Goal: Information Seeking & Learning: Learn about a topic

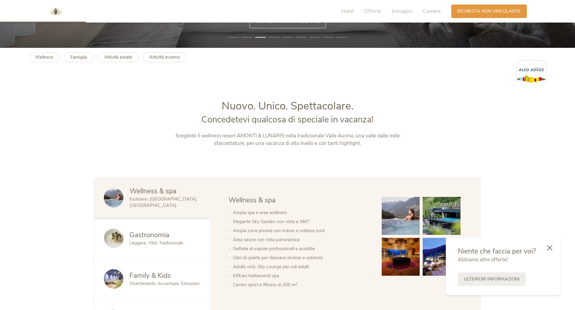
scroll to position [271, 0]
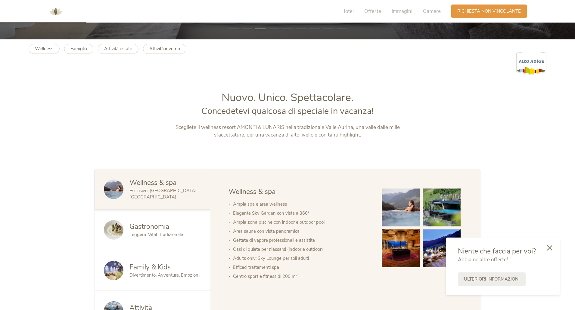
click at [148, 270] on span "Family & Kids" at bounding box center [149, 267] width 41 height 9
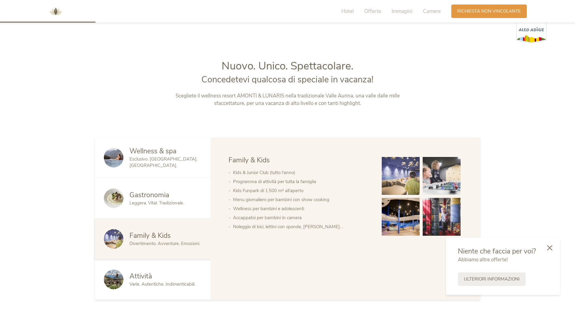
scroll to position [301, 0]
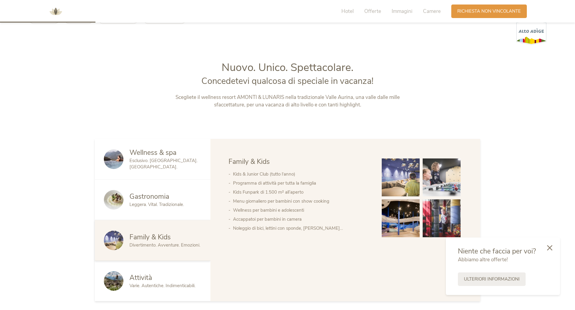
click at [437, 187] on img at bounding box center [441, 178] width 38 height 38
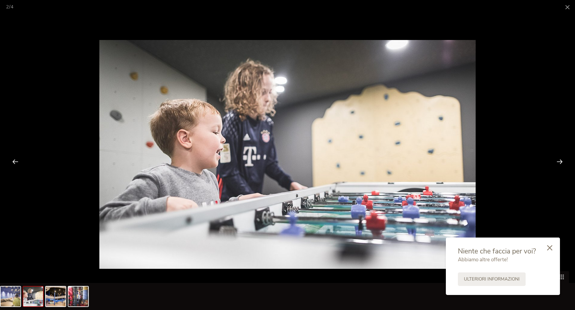
click at [552, 167] on div at bounding box center [559, 161] width 19 height 19
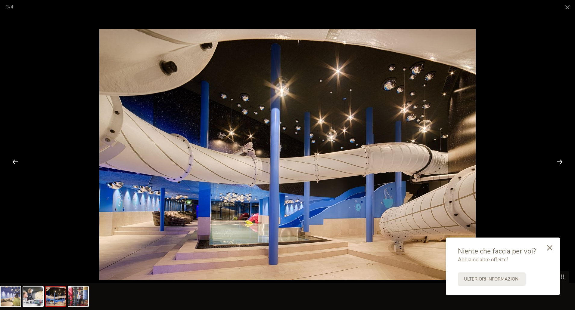
click at [556, 163] on div at bounding box center [559, 161] width 19 height 19
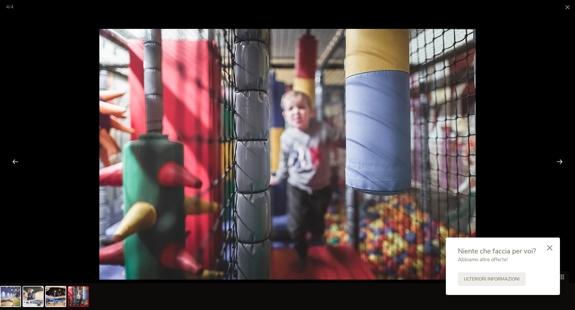
click at [556, 163] on div at bounding box center [559, 161] width 19 height 19
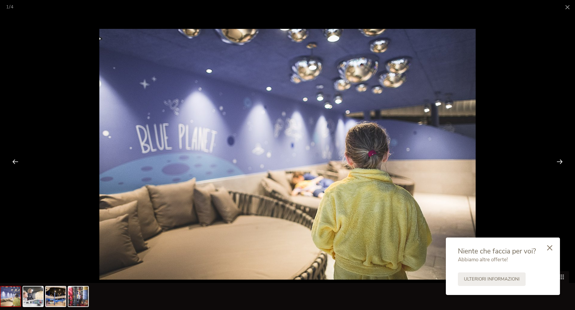
click at [556, 163] on div at bounding box center [559, 161] width 19 height 19
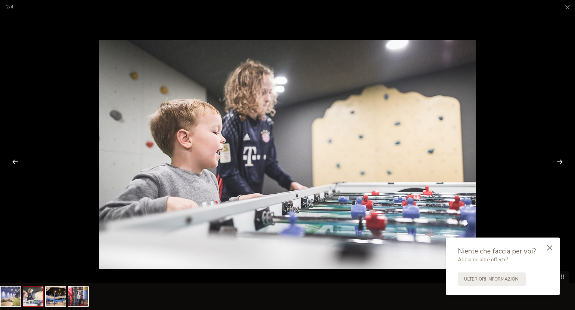
click at [556, 163] on div at bounding box center [559, 161] width 19 height 19
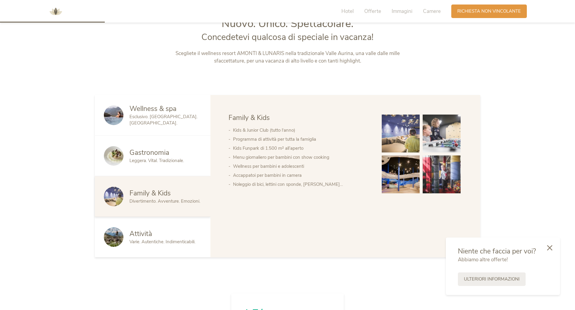
scroll to position [361, 0]
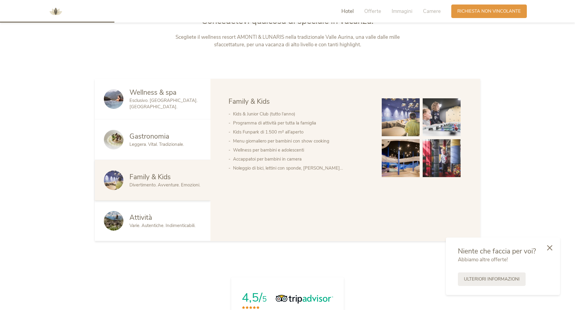
click at [163, 91] on span "Wellness & spa" at bounding box center [152, 92] width 47 height 9
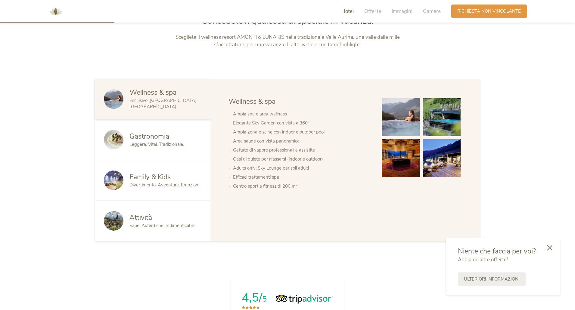
click at [446, 151] on img at bounding box center [441, 158] width 38 height 38
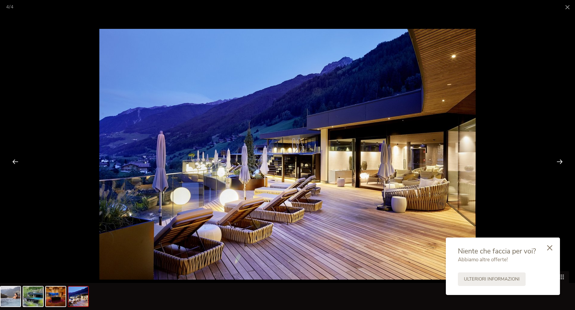
click at [557, 160] on div at bounding box center [559, 161] width 19 height 19
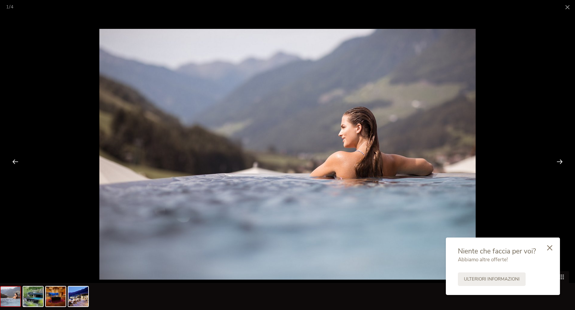
click at [557, 160] on div at bounding box center [559, 161] width 19 height 19
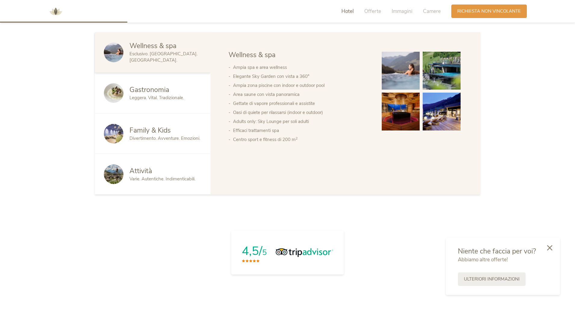
scroll to position [421, 0]
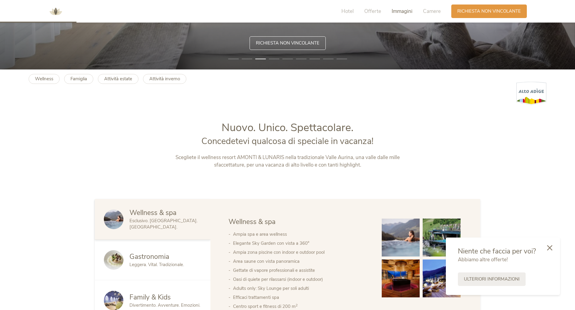
click at [401, 11] on span "Immagini" at bounding box center [401, 11] width 21 height 7
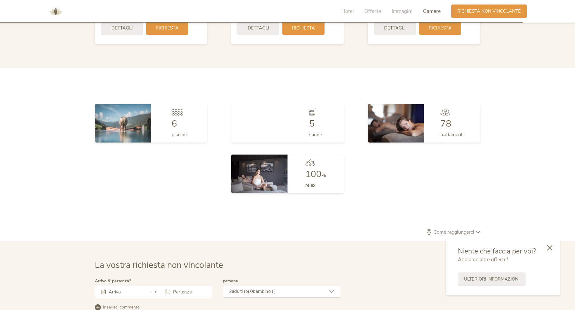
scroll to position [1648, 0]
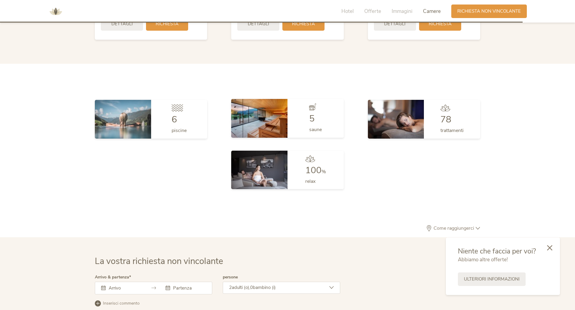
click at [254, 125] on img at bounding box center [259, 118] width 56 height 39
click at [315, 121] on div "5" at bounding box center [315, 118] width 13 height 9
click at [301, 109] on div "5 saune" at bounding box center [315, 118] width 56 height 39
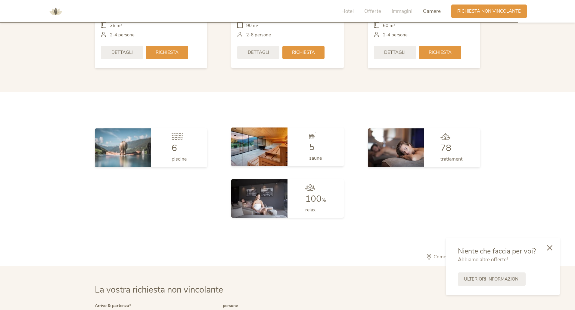
scroll to position [1618, 0]
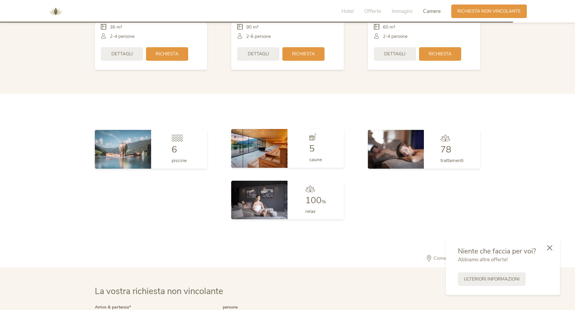
click at [332, 142] on div "5 saune" at bounding box center [315, 148] width 56 height 39
click at [315, 142] on div at bounding box center [315, 139] width 13 height 11
click at [252, 143] on img at bounding box center [259, 148] width 56 height 39
click at [249, 145] on img at bounding box center [259, 148] width 56 height 39
click at [245, 152] on img at bounding box center [259, 148] width 56 height 39
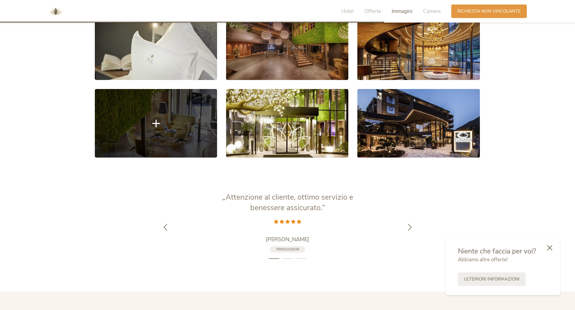
scroll to position [1211, 0]
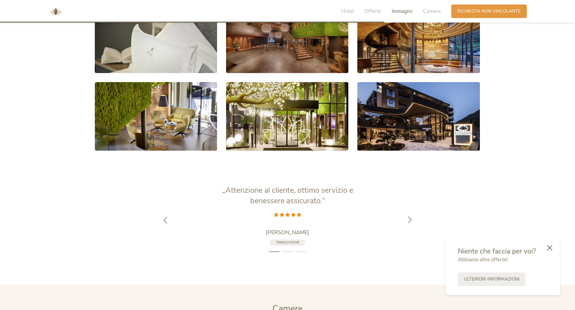
click at [407, 219] on icon at bounding box center [409, 219] width 7 height 7
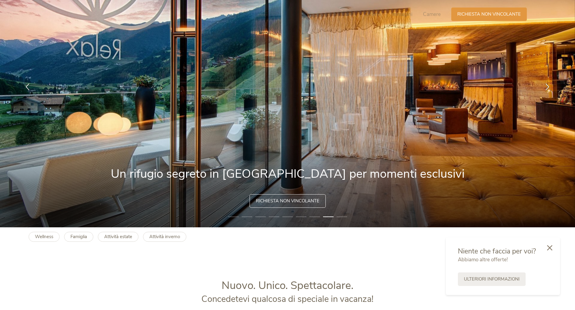
scroll to position [0, 0]
